Goal: Navigation & Orientation: Find specific page/section

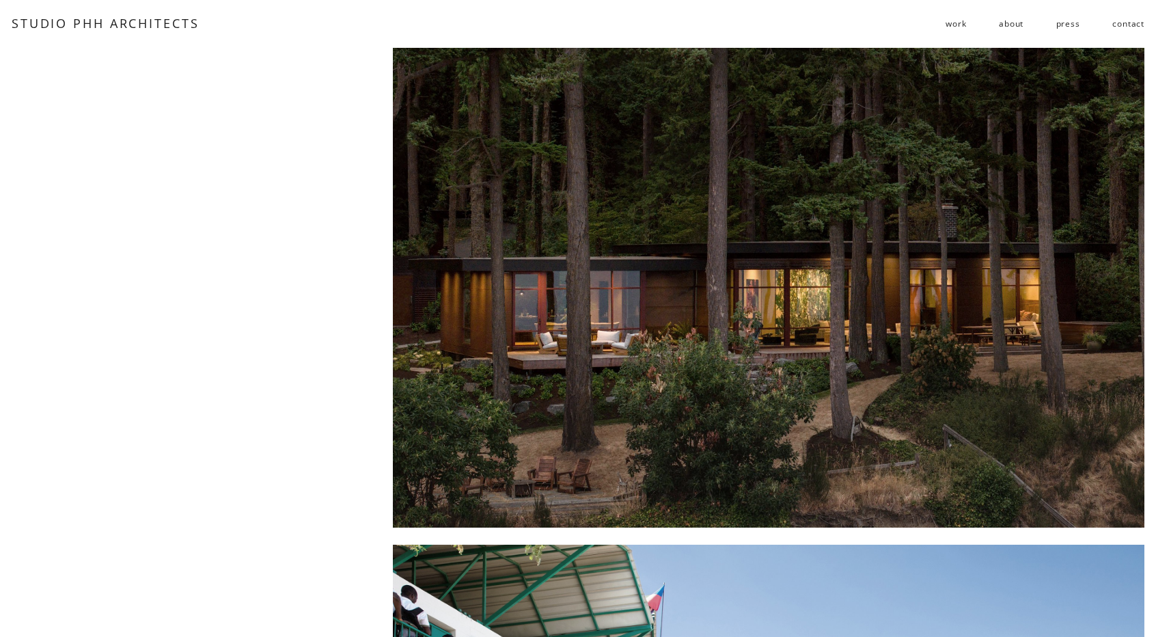
click at [0, 0] on span "residential" at bounding box center [0, 0] width 0 height 0
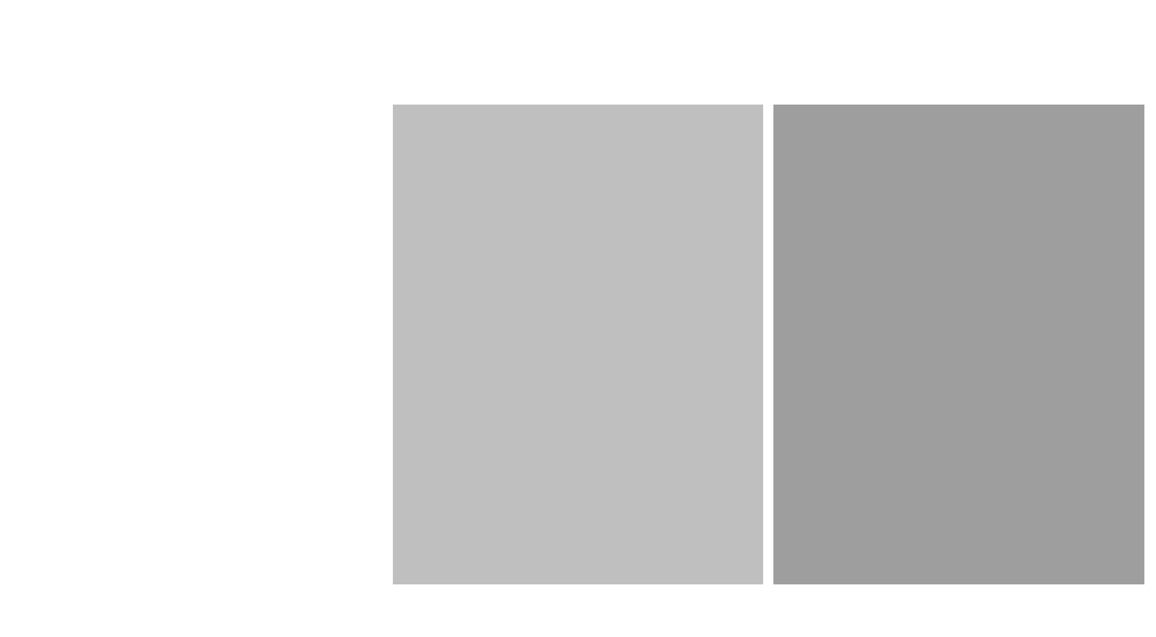
scroll to position [1944, 0]
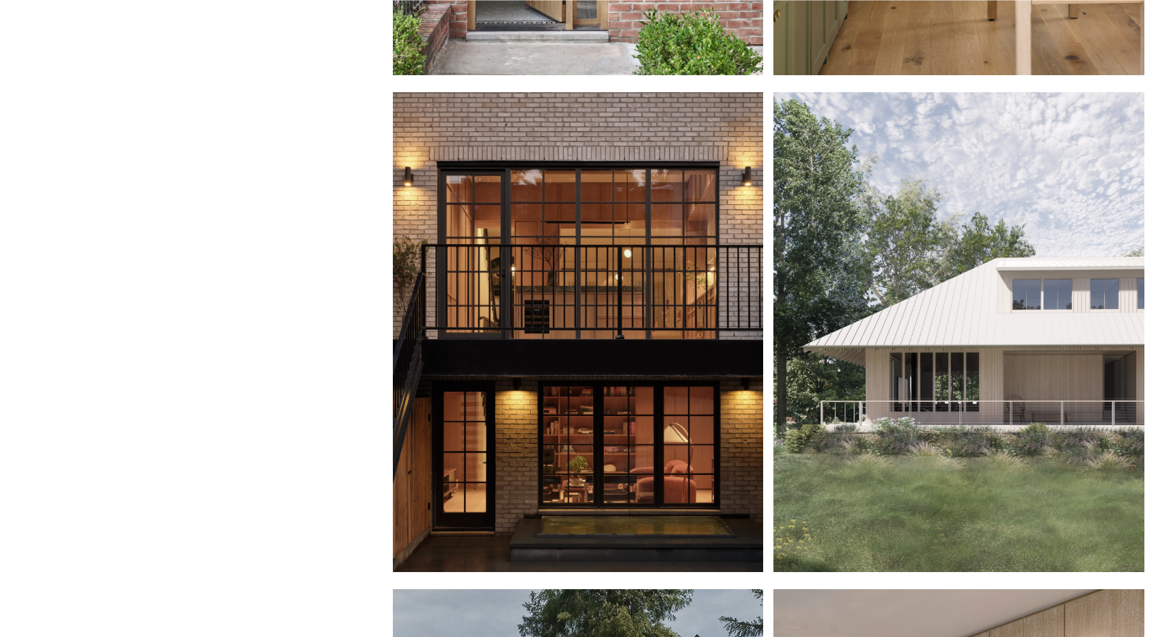
click at [1049, 291] on div at bounding box center [958, 332] width 371 height 480
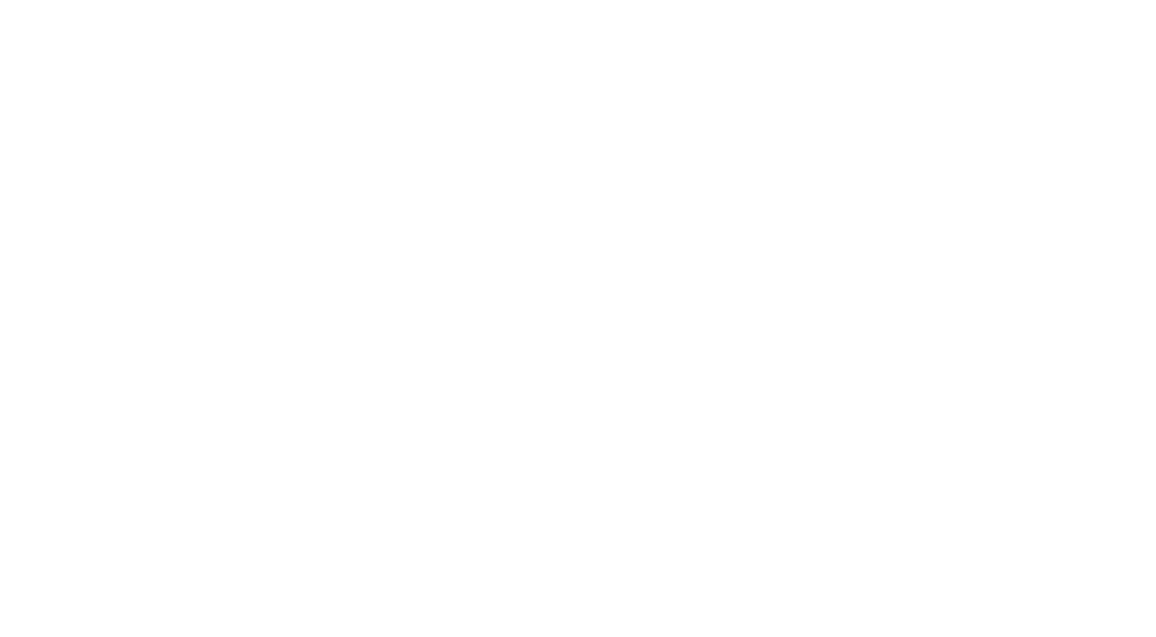
scroll to position [820, 0]
